Goal: Transaction & Acquisition: Purchase product/service

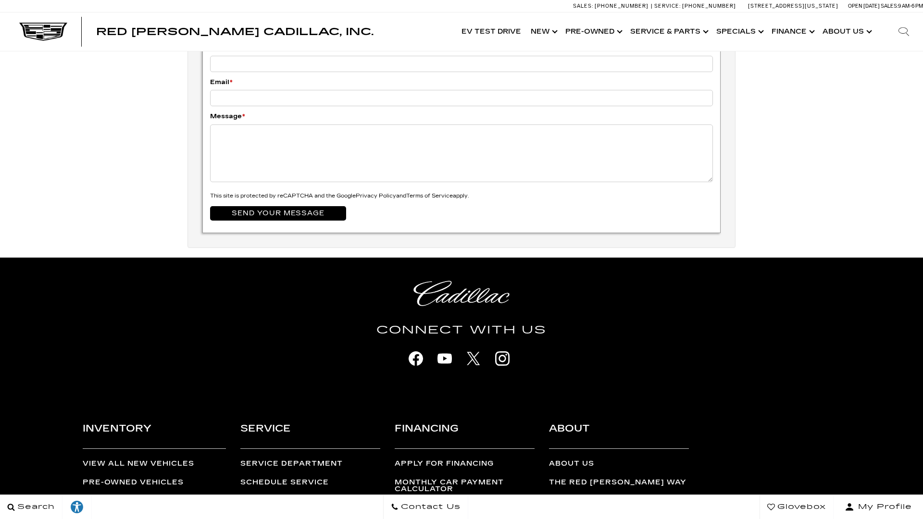
scroll to position [3207, 0]
